Goal: Task Accomplishment & Management: Manage account settings

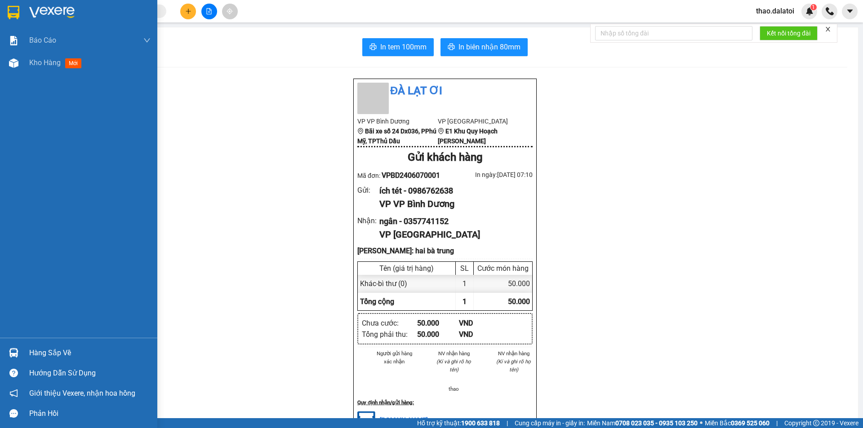
click at [44, 350] on div "Hàng sắp về" at bounding box center [89, 353] width 121 height 13
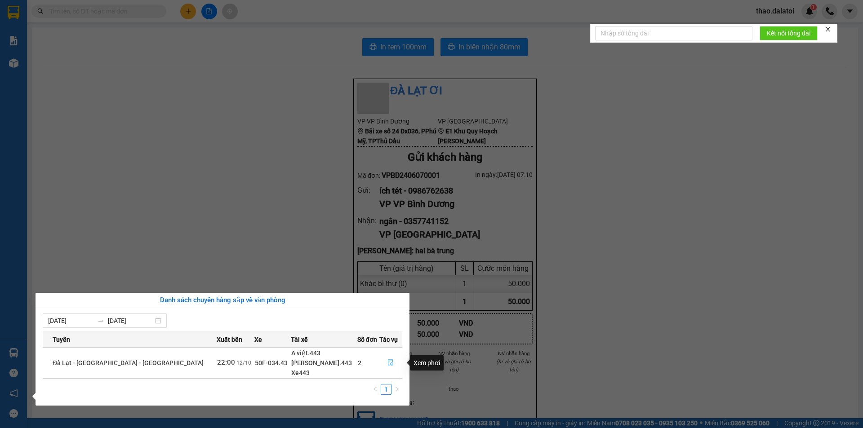
click at [388, 361] on icon "file-done" at bounding box center [390, 363] width 5 height 6
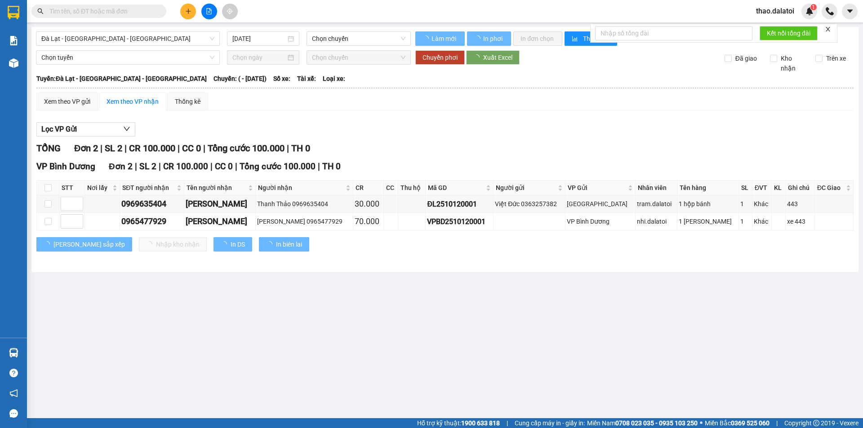
type input "12/10/2025"
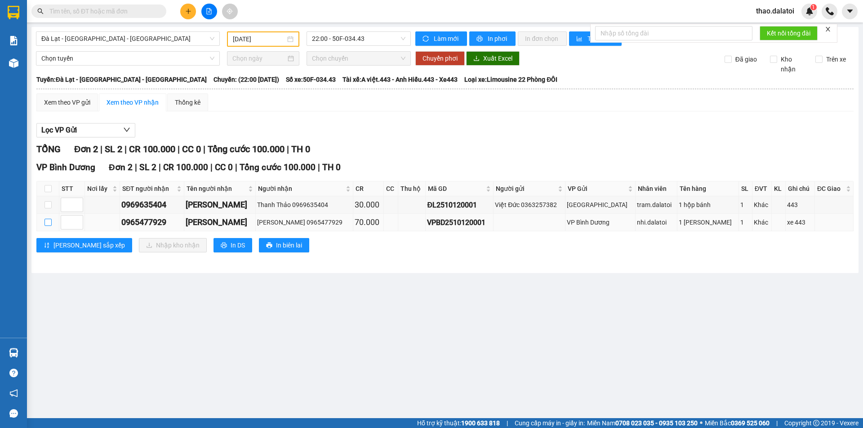
drag, startPoint x: 45, startPoint y: 223, endPoint x: 56, endPoint y: 222, distance: 10.8
click at [47, 223] on input "checkbox" at bounding box center [47, 222] width 7 height 7
checkbox input "true"
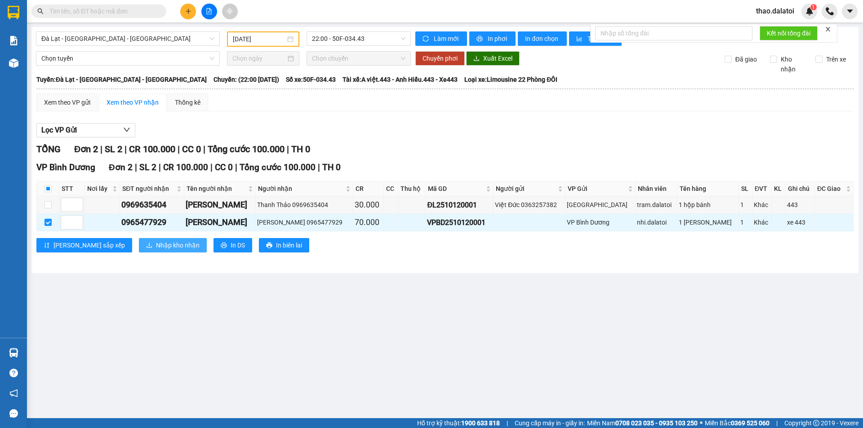
click at [156, 242] on span "Nhập kho nhận" at bounding box center [178, 245] width 44 height 10
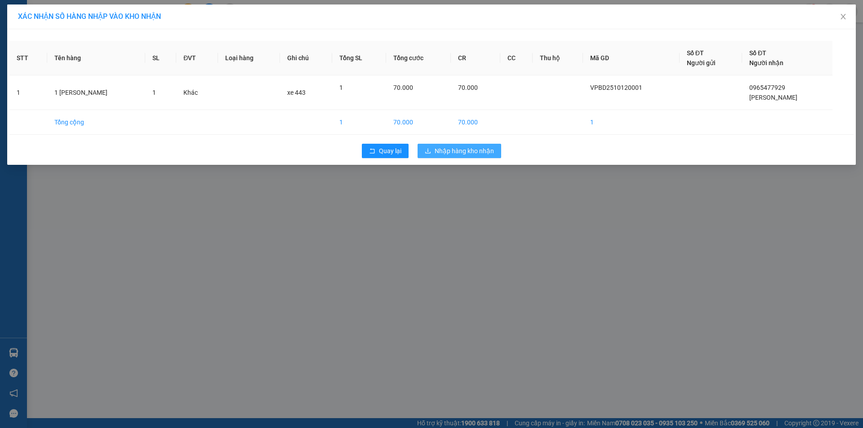
click at [467, 157] on button "Nhập hàng kho nhận" at bounding box center [460, 151] width 84 height 14
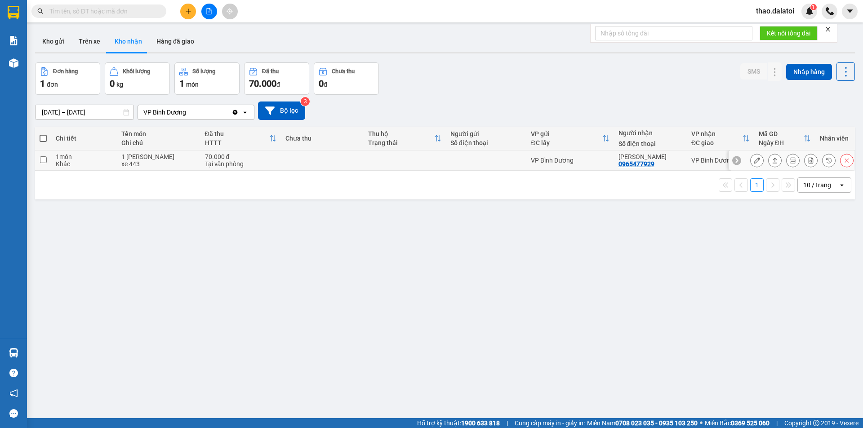
click at [43, 162] on input "checkbox" at bounding box center [43, 159] width 7 height 7
checkbox input "true"
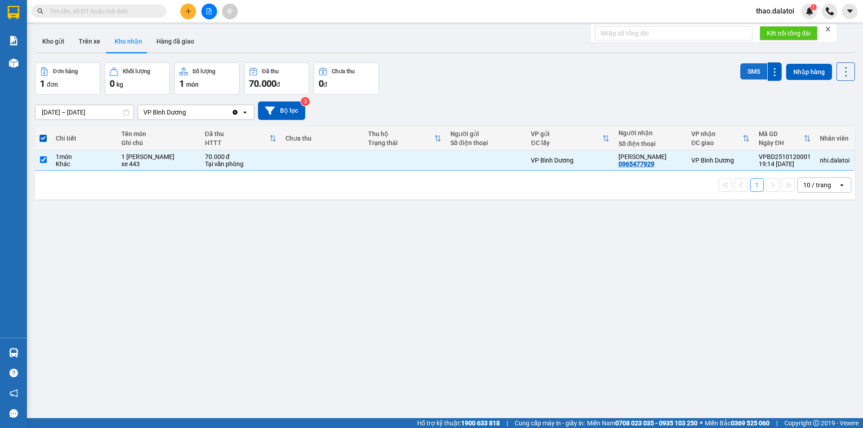
click at [745, 72] on button "SMS" at bounding box center [753, 71] width 27 height 16
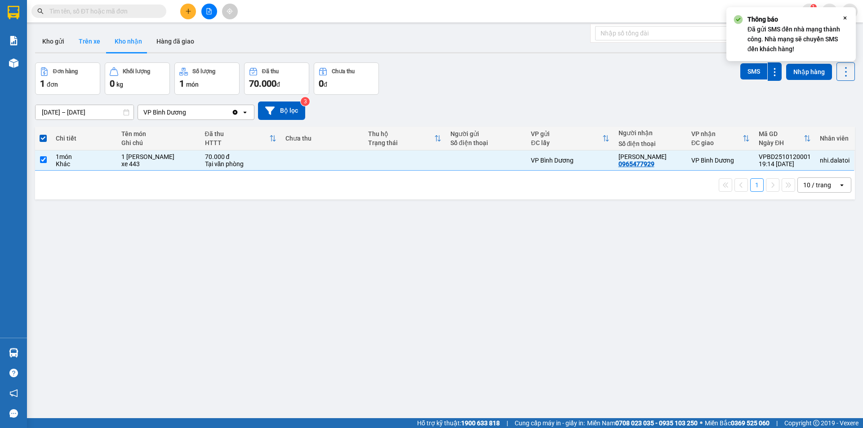
click at [89, 46] on button "Trên xe" at bounding box center [89, 42] width 36 height 22
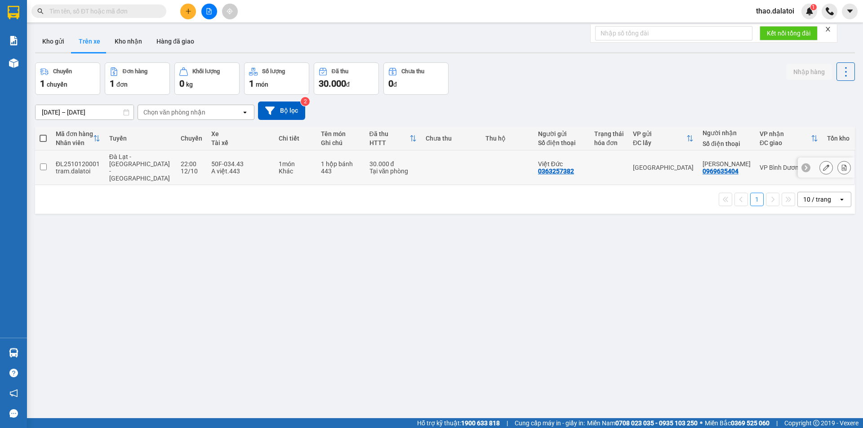
click at [46, 164] on input "checkbox" at bounding box center [43, 167] width 7 height 7
checkbox input "true"
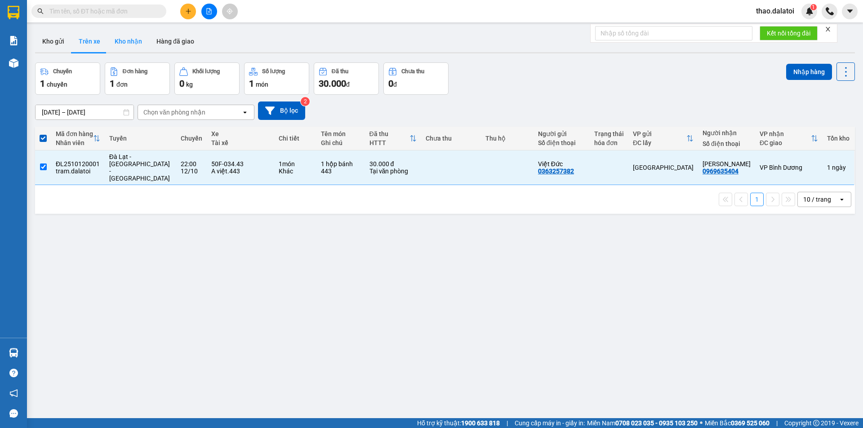
click at [122, 41] on button "Kho nhận" at bounding box center [128, 42] width 42 height 22
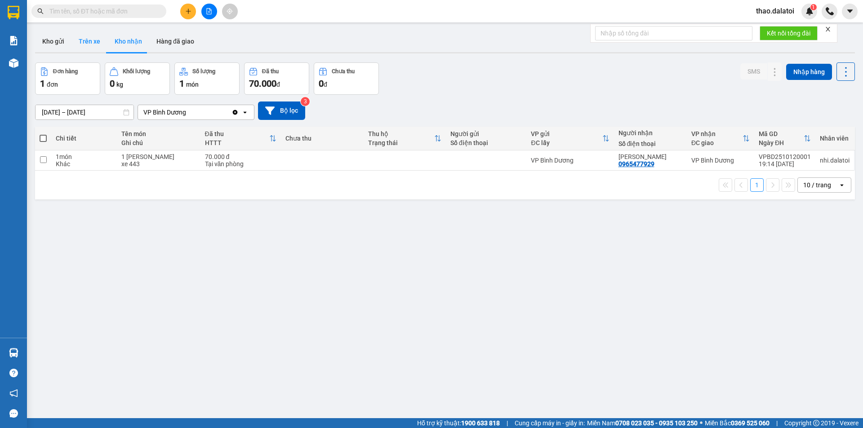
click at [88, 44] on button "Trên xe" at bounding box center [89, 42] width 36 height 22
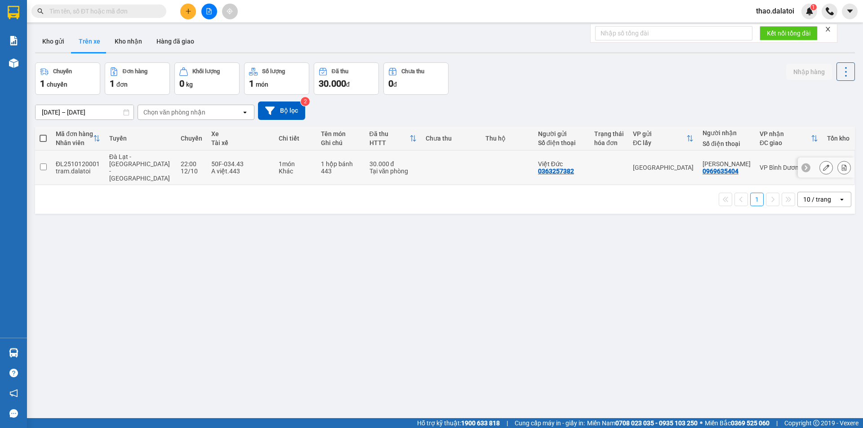
click at [42, 166] on input "checkbox" at bounding box center [43, 167] width 7 height 7
checkbox input "true"
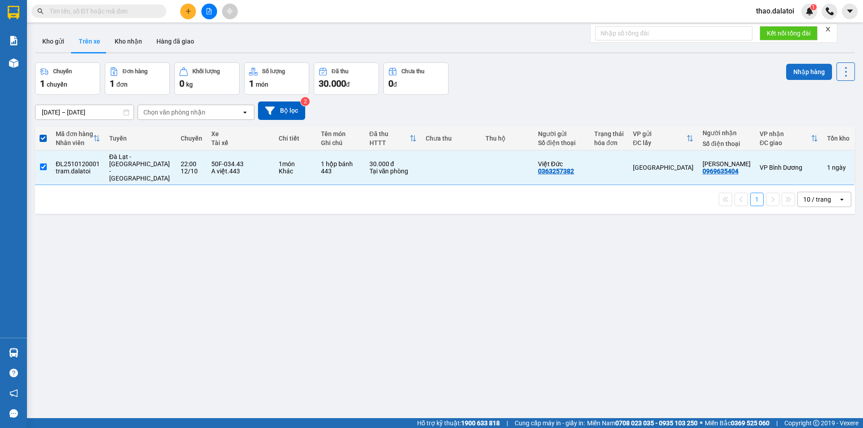
click at [800, 72] on button "Nhập hàng" at bounding box center [809, 72] width 46 height 16
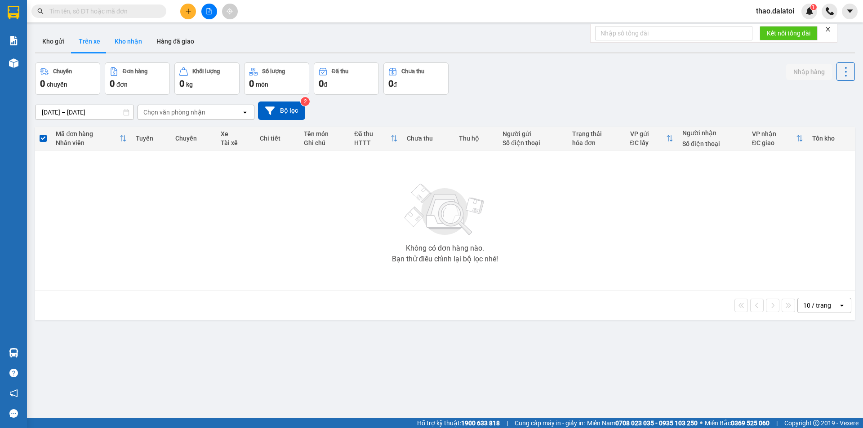
click at [127, 45] on button "Kho nhận" at bounding box center [128, 42] width 42 height 22
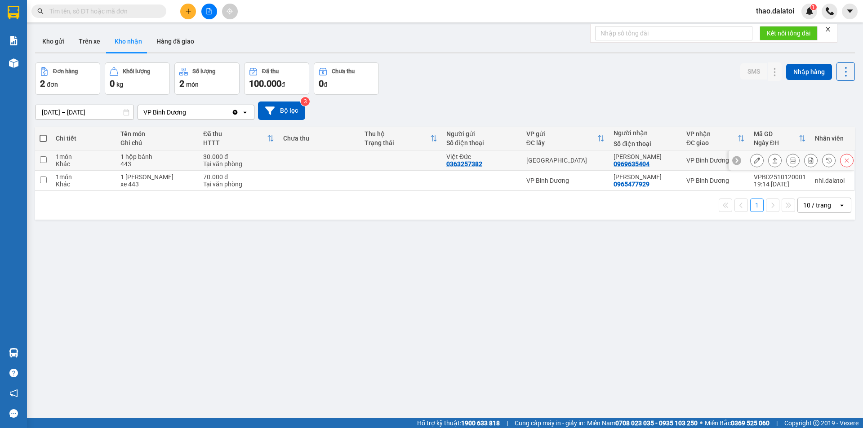
click at [41, 160] on input "checkbox" at bounding box center [43, 159] width 7 height 7
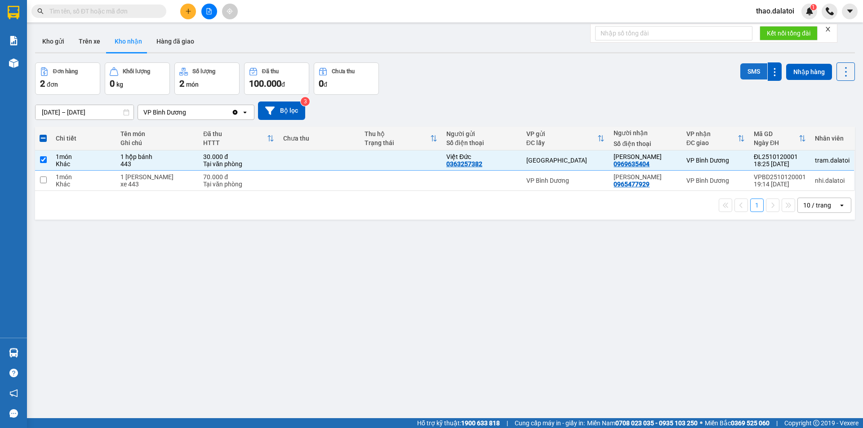
click at [743, 75] on button "SMS" at bounding box center [753, 71] width 27 height 16
click at [43, 158] on input "checkbox" at bounding box center [43, 159] width 7 height 7
checkbox input "false"
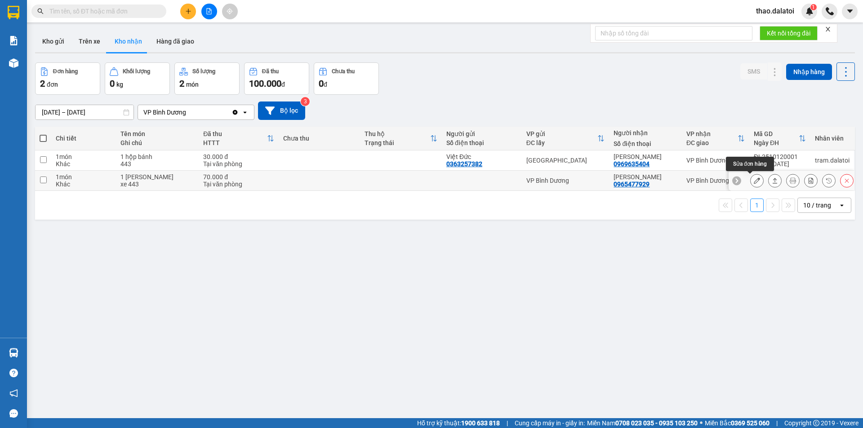
click at [754, 182] on icon at bounding box center [757, 181] width 6 height 6
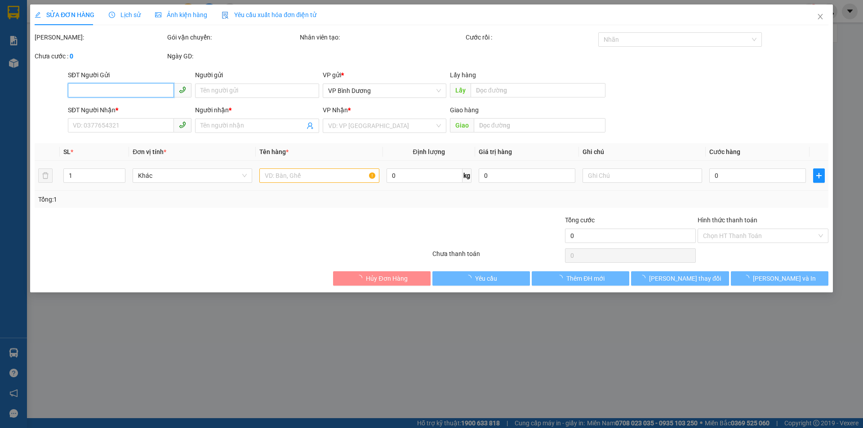
type input "0965477929"
type input "[PERSON_NAME]"
type input "70.000"
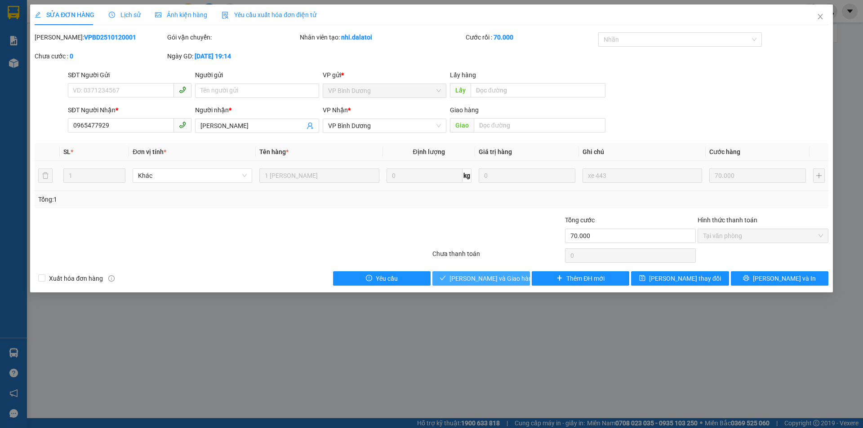
click at [498, 276] on span "[PERSON_NAME] và Giao hàng" at bounding box center [492, 279] width 86 height 10
